Goal: Find specific page/section: Find specific page/section

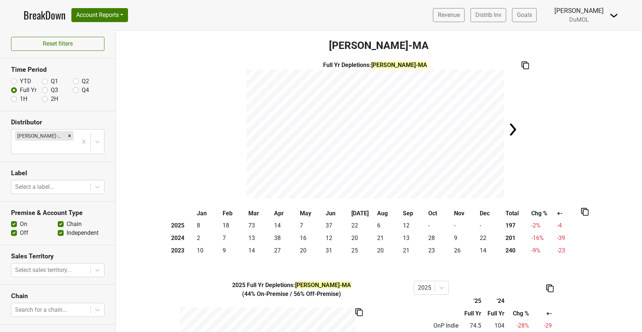
scroll to position [2, 0]
click at [20, 227] on label "Off" at bounding box center [24, 231] width 8 height 9
click at [14, 227] on input "Off" at bounding box center [14, 230] width 6 height 7
checkbox input "false"
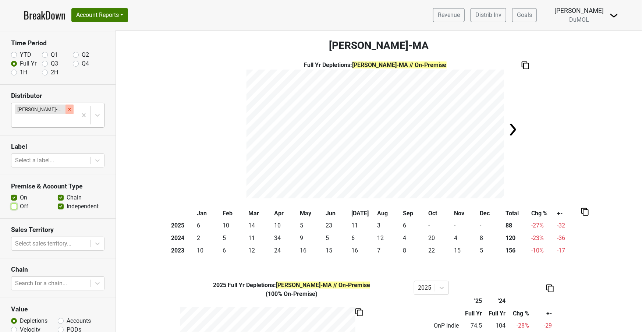
scroll to position [28, 0]
click at [20, 54] on label "YTD" at bounding box center [25, 54] width 11 height 9
click at [12, 54] on input "YTD" at bounding box center [14, 53] width 6 height 7
radio input "true"
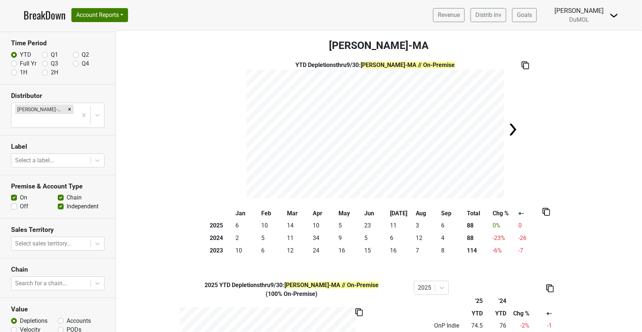
click at [67, 316] on label "Accounts" at bounding box center [79, 320] width 24 height 9
click at [59, 316] on input "Accounts" at bounding box center [61, 319] width 6 height 7
radio input "true"
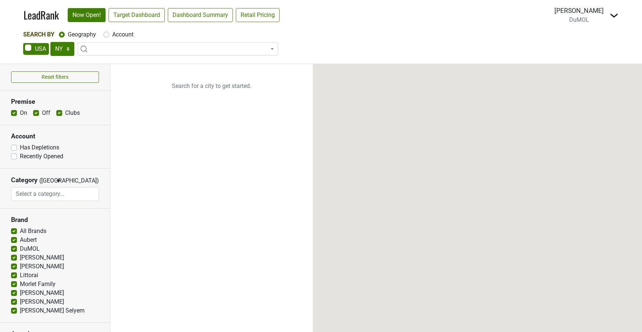
select select "NY"
select select
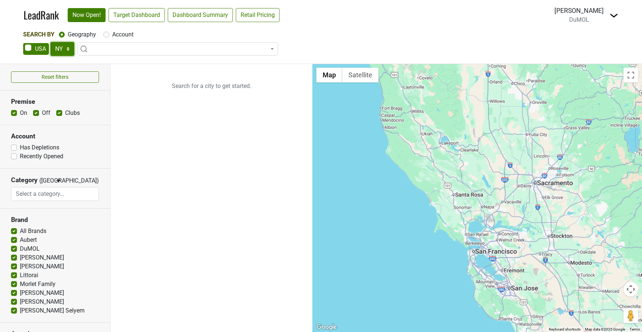
click at [63, 46] on select "AK AL AR AZ CA CO CT DC DE FL GA HI IA ID IL IN KS KY LA MA MD ME MI MN MO MS M…" at bounding box center [62, 49] width 24 height 14
select select "MA"
click at [50, 42] on select "AK AL AR AZ CA CO CT DC DE FL GA HI IA ID IL IN KS KY LA MA MD ME MI MN MO MS M…" at bounding box center [62, 49] width 24 height 14
click at [140, 15] on link "Target Dashboard" at bounding box center [137, 15] width 56 height 14
click at [129, 50] on span at bounding box center [178, 48] width 201 height 13
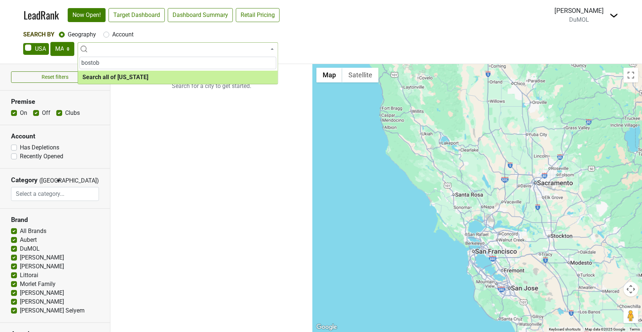
type input "bosto"
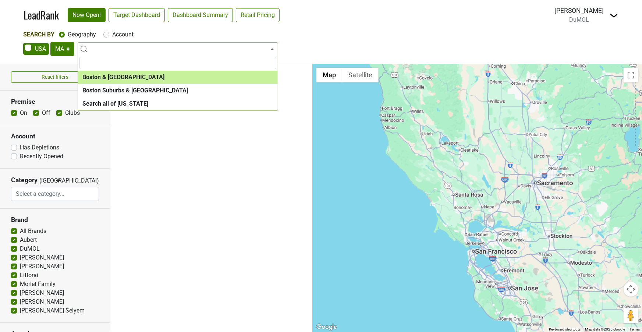
select select "1123"
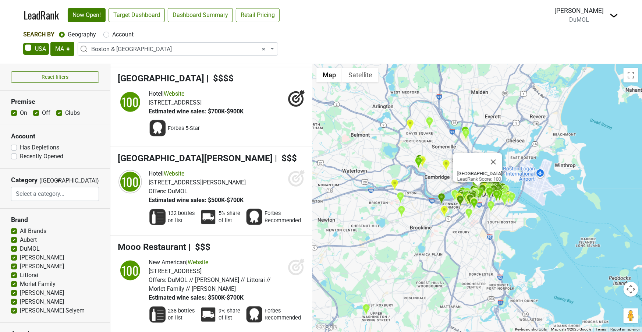
scroll to position [521, 0]
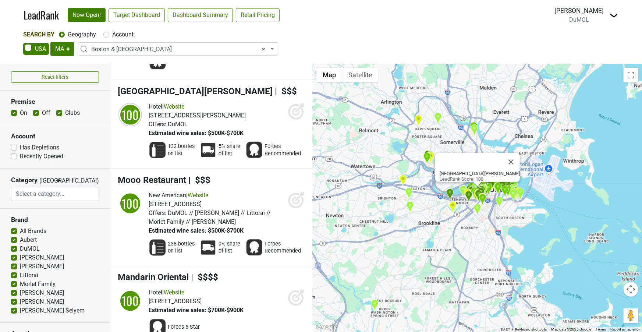
click at [292, 104] on icon at bounding box center [295, 111] width 15 height 15
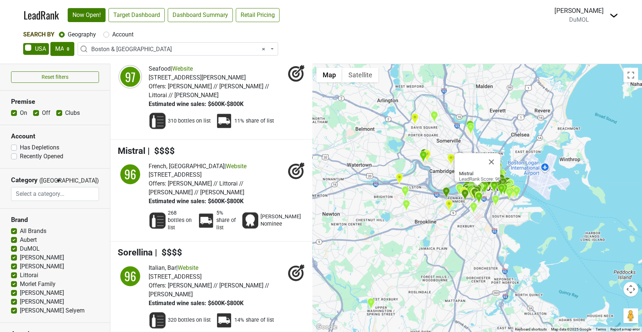
scroll to position [2064, 0]
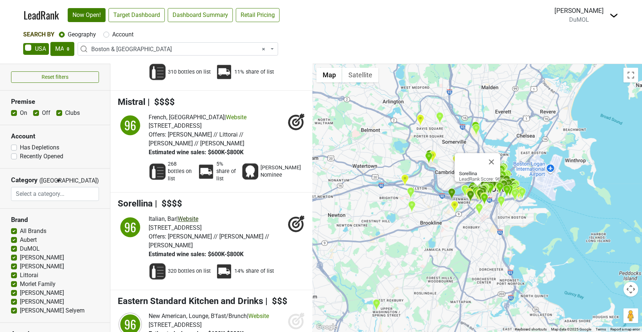
click at [184, 216] on link "Website" at bounding box center [188, 219] width 21 height 7
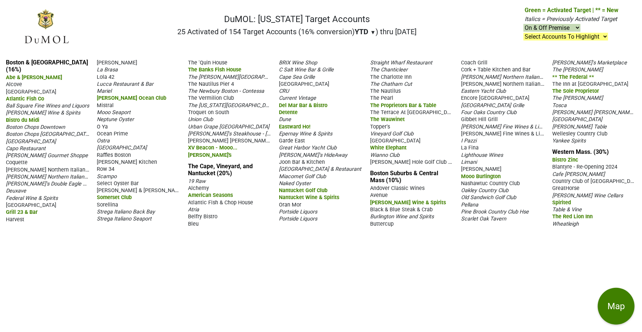
click at [30, 117] on span "Bistro du Midi" at bounding box center [22, 120] width 33 height 6
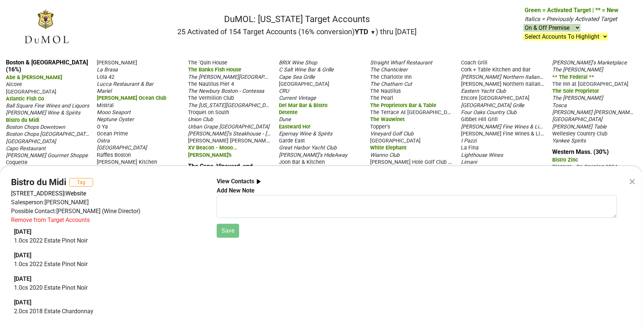
click at [632, 182] on div "×" at bounding box center [632, 182] width 6 height 18
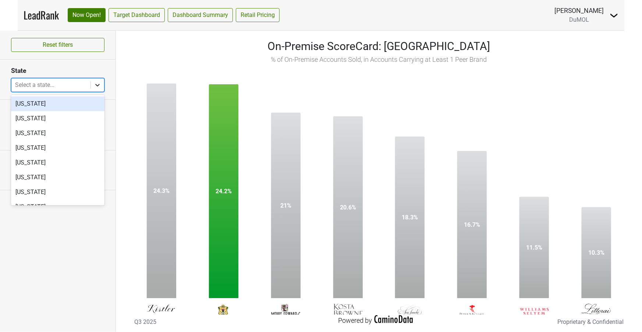
click at [94, 85] on icon at bounding box center [97, 84] width 7 height 7
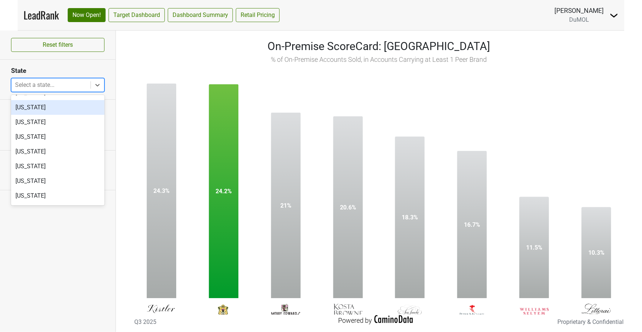
scroll to position [262, 0]
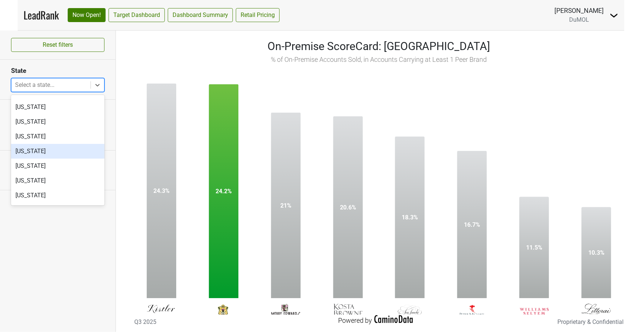
click at [43, 149] on div "[US_STATE]" at bounding box center [57, 151] width 93 height 15
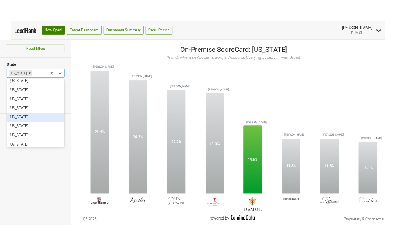
scroll to position [255, 0]
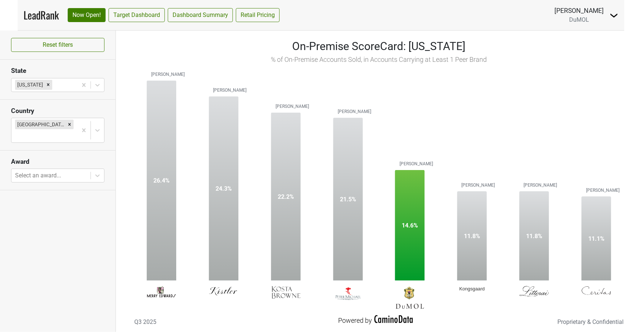
click at [71, 287] on div "Reset filters State [US_STATE] Country [GEOGRAPHIC_DATA] Award Select an award.…" at bounding box center [58, 181] width 116 height 301
